Goal: Communication & Community: Answer question/provide support

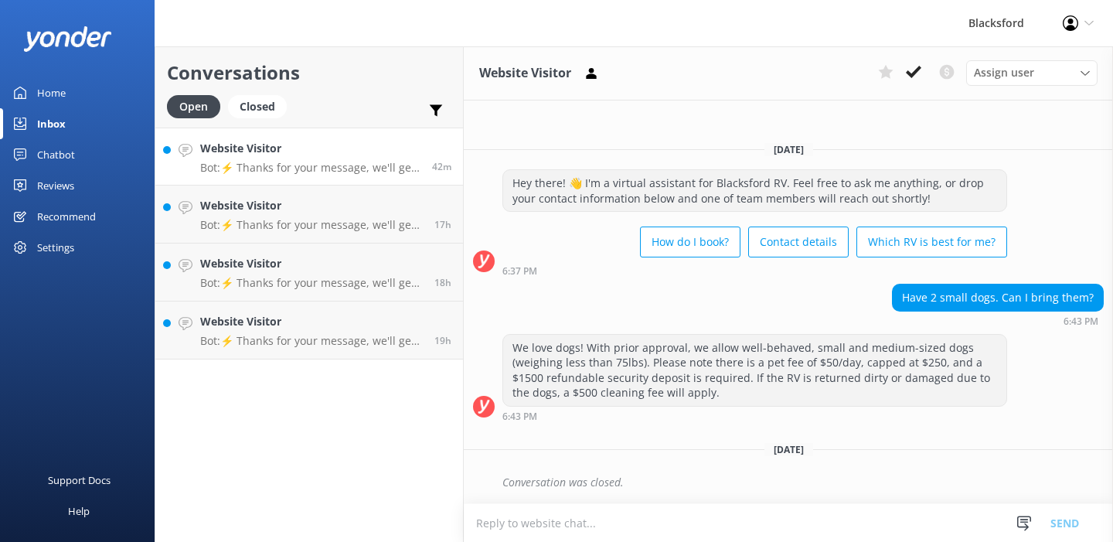
click at [342, 149] on h4 "Website Visitor" at bounding box center [310, 148] width 220 height 17
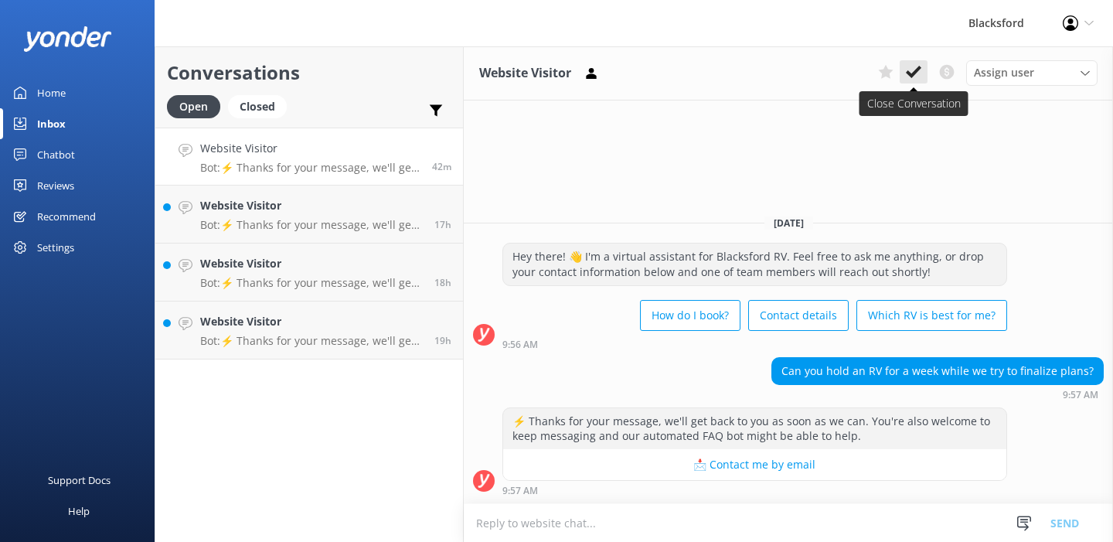
click at [914, 75] on use at bounding box center [913, 72] width 15 height 12
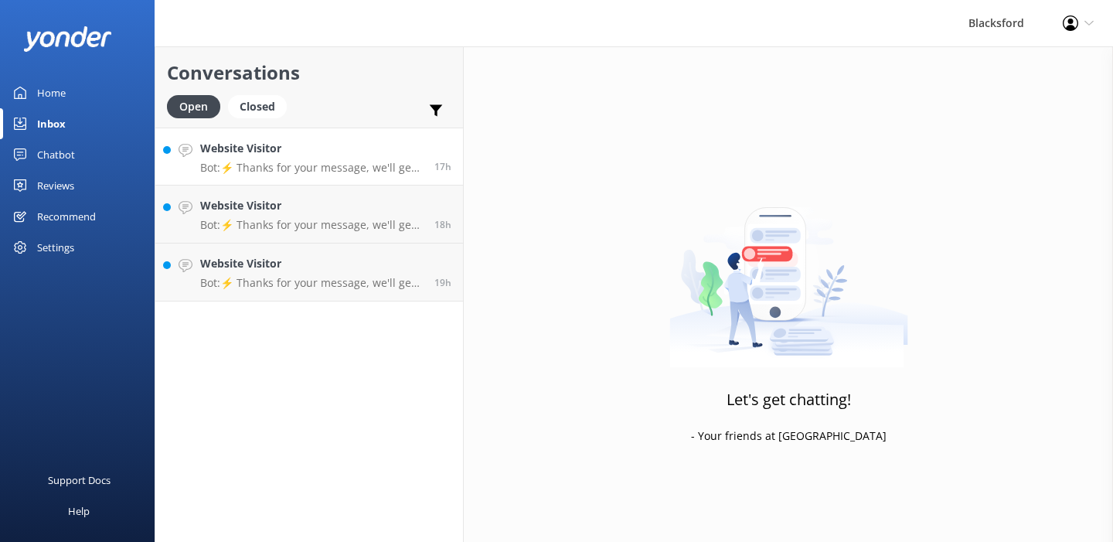
click at [392, 159] on div "Website Visitor Bot: ⚡ Thanks for your message, we'll get back to you as soon a…" at bounding box center [311, 156] width 223 height 33
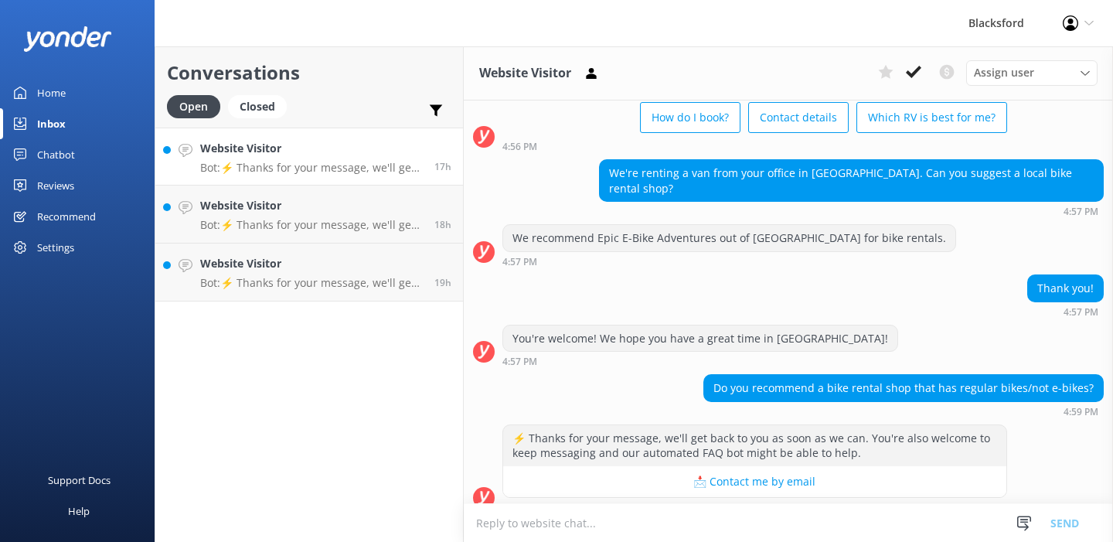
scroll to position [97, 0]
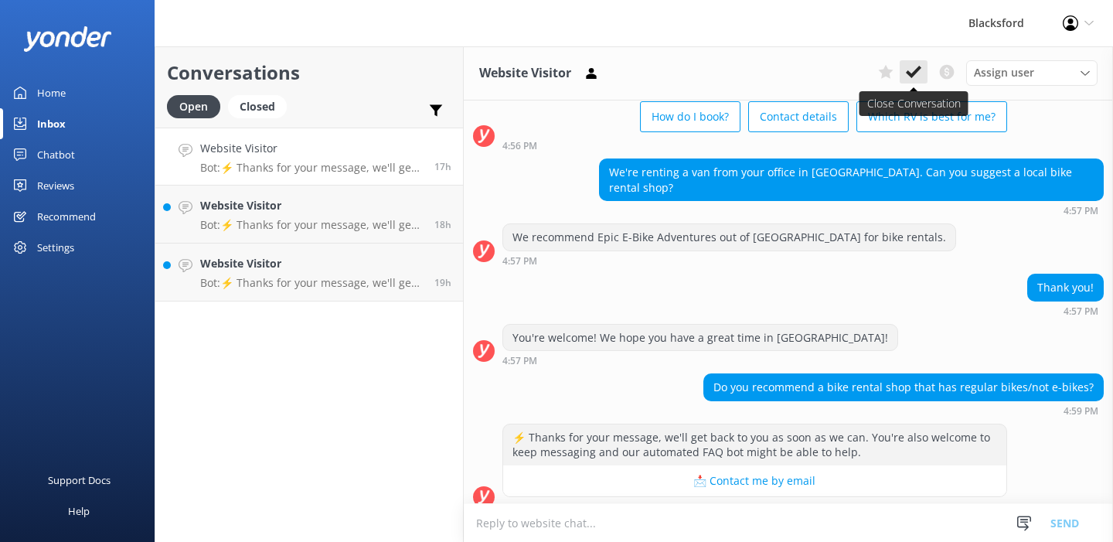
click at [907, 73] on icon at bounding box center [913, 71] width 15 height 15
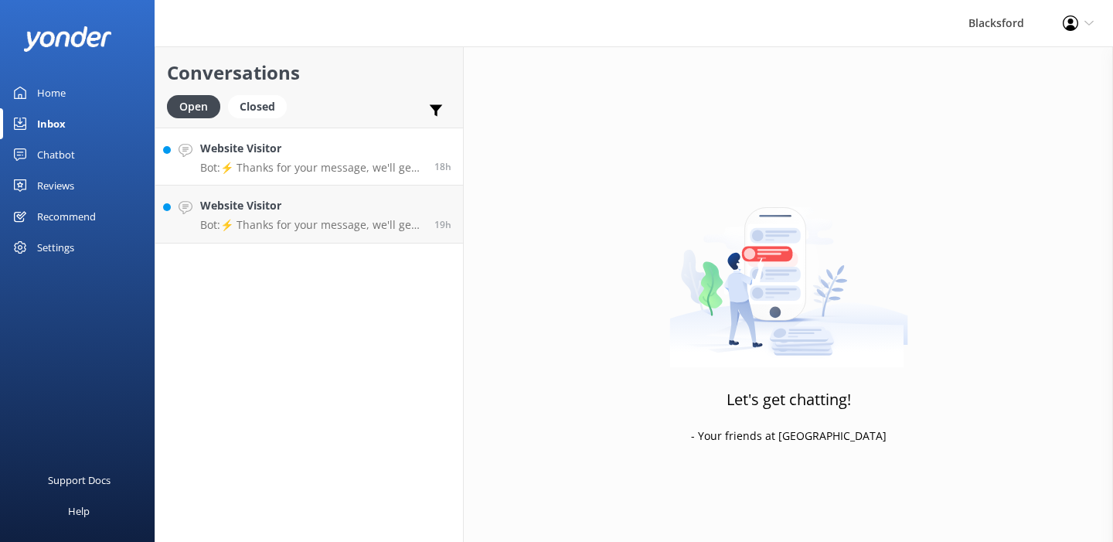
click at [388, 153] on h4 "Website Visitor" at bounding box center [311, 148] width 223 height 17
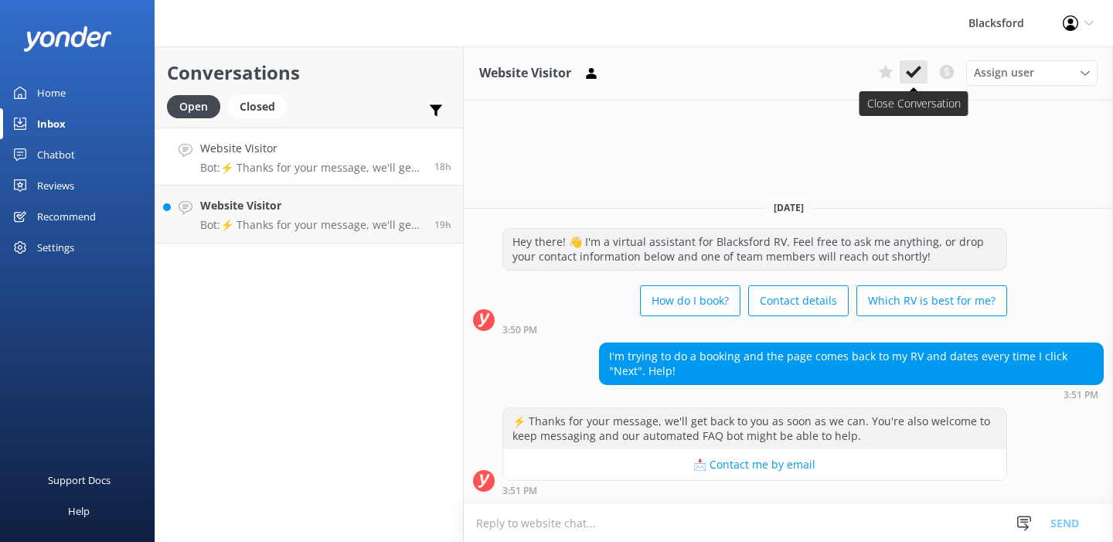
click at [912, 73] on use at bounding box center [913, 72] width 15 height 12
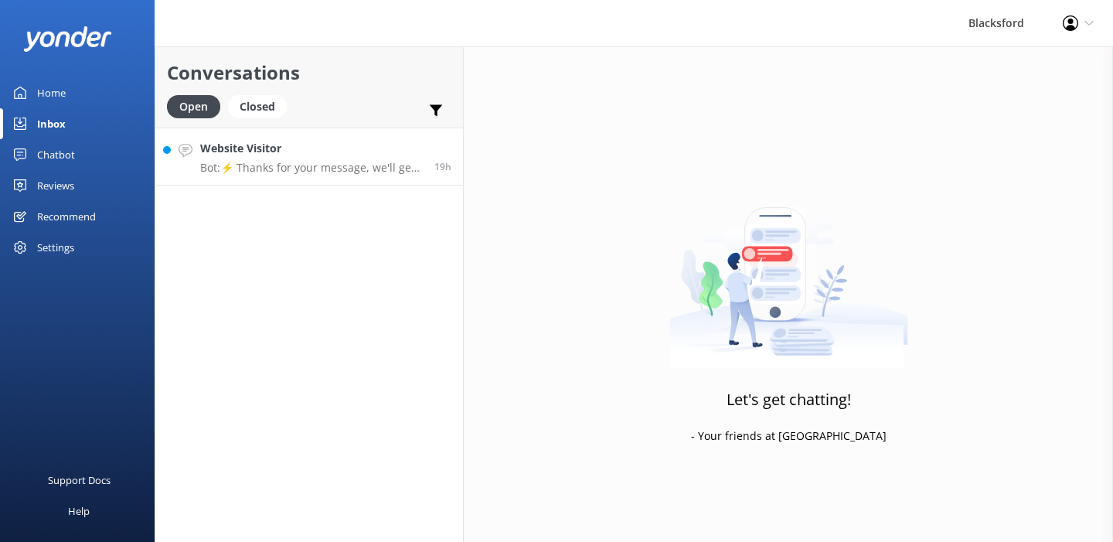
click at [420, 167] on p "Bot: ⚡ Thanks for your message, we'll get back to you as soon as we can. You're…" at bounding box center [311, 168] width 223 height 14
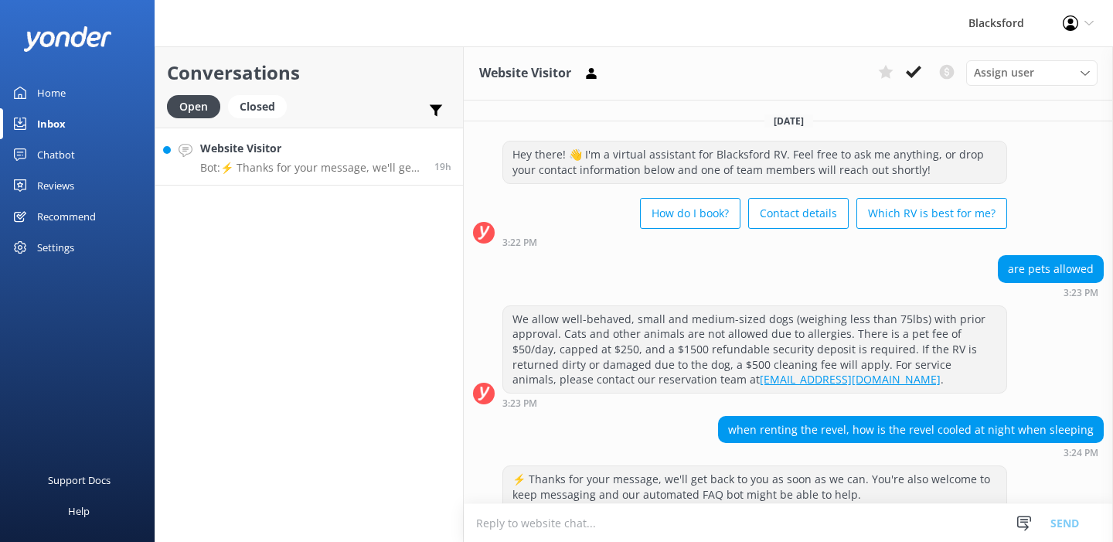
scroll to position [57, 0]
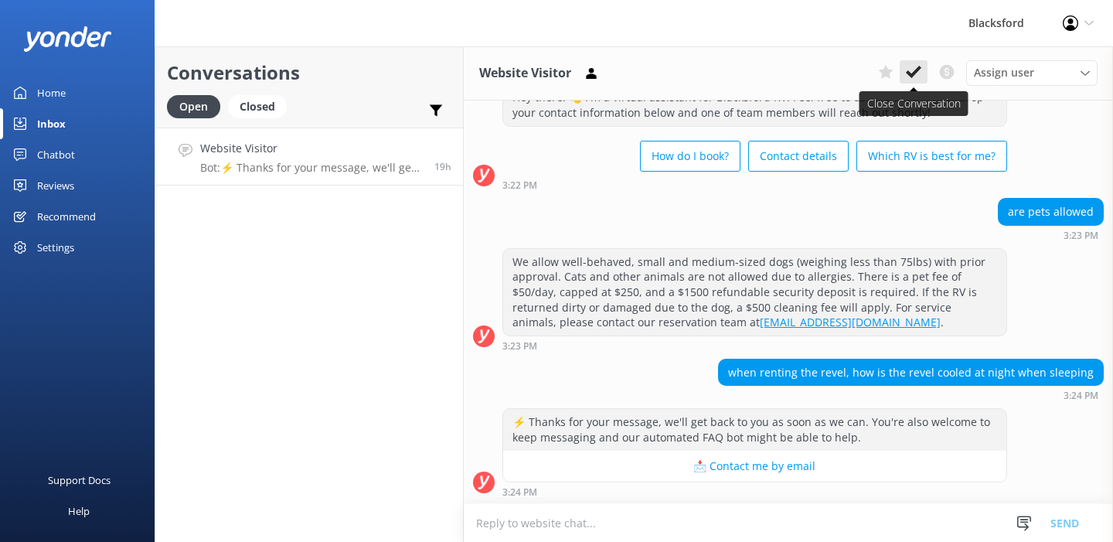
click at [915, 73] on use at bounding box center [913, 72] width 15 height 12
